Goal: Navigation & Orientation: Understand site structure

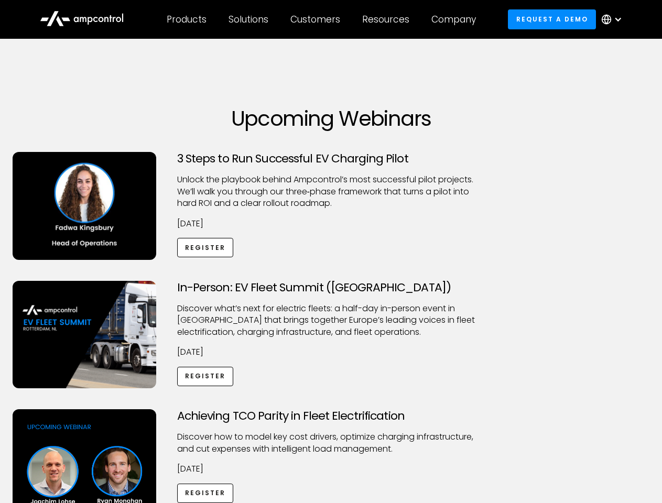
click at [322, 19] on div "Customers" at bounding box center [315, 20] width 50 height 12
click at [186, 19] on div "Products" at bounding box center [187, 20] width 40 height 12
click at [249, 19] on div "Solutions" at bounding box center [249, 20] width 40 height 12
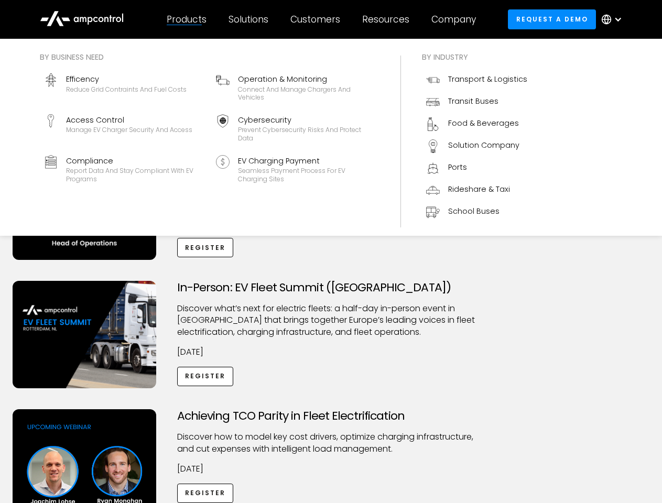
click at [317, 19] on div "Customers" at bounding box center [315, 20] width 50 height 12
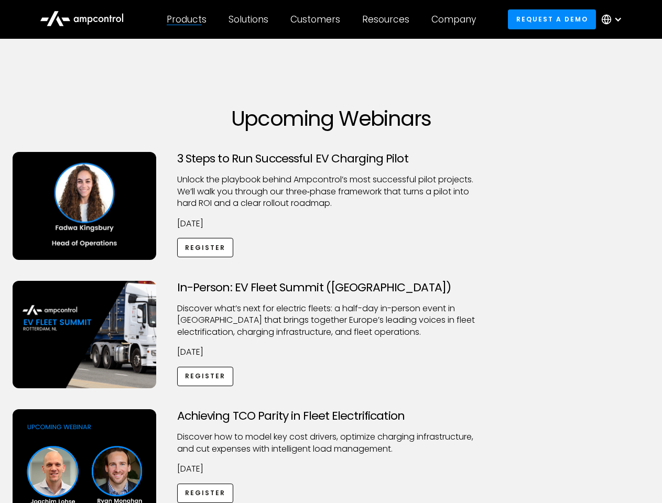
click at [388, 19] on div "Resources" at bounding box center [385, 20] width 47 height 12
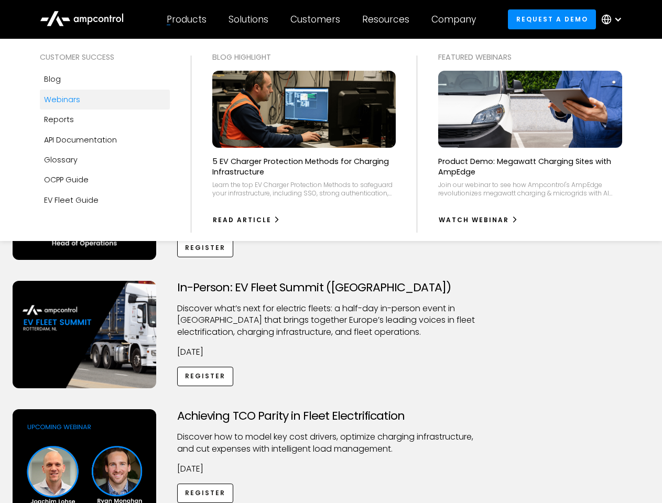
click at [457, 19] on div "Company" at bounding box center [453, 20] width 45 height 12
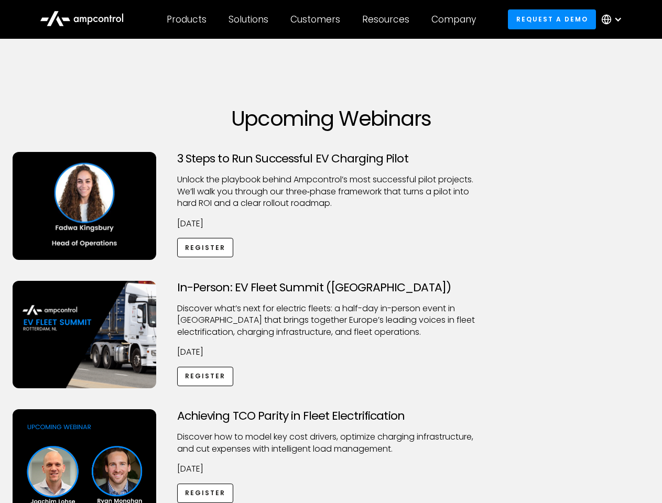
click at [614, 19] on div at bounding box center [618, 19] width 8 height 8
